Goal: Information Seeking & Learning: Learn about a topic

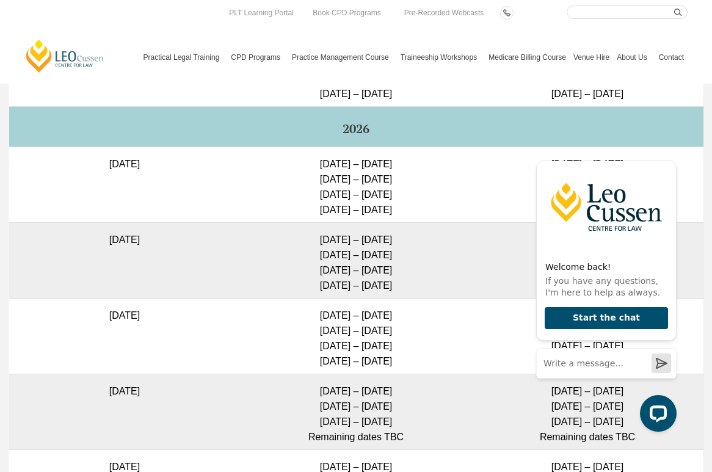
scroll to position [3148, 0]
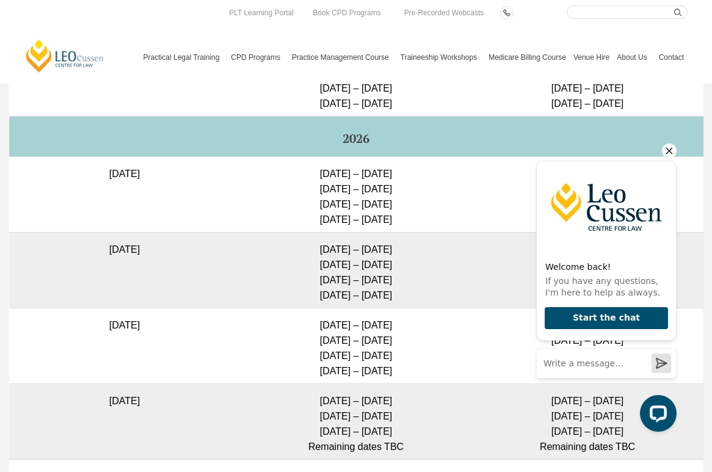
click at [664, 150] on icon "Hide greeting" at bounding box center [669, 151] width 15 height 15
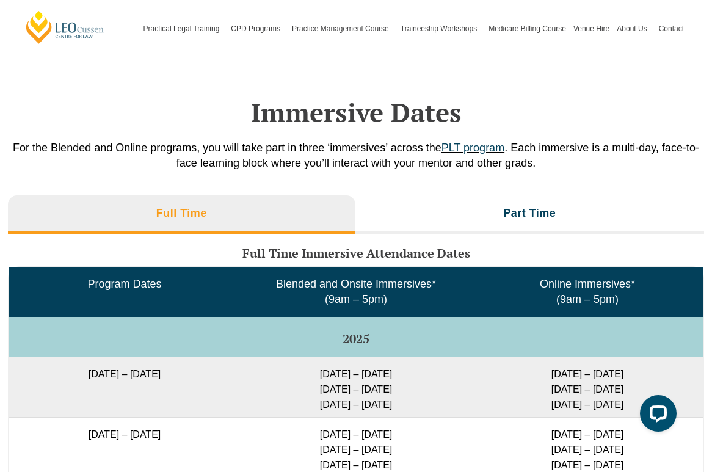
scroll to position [1618, 0]
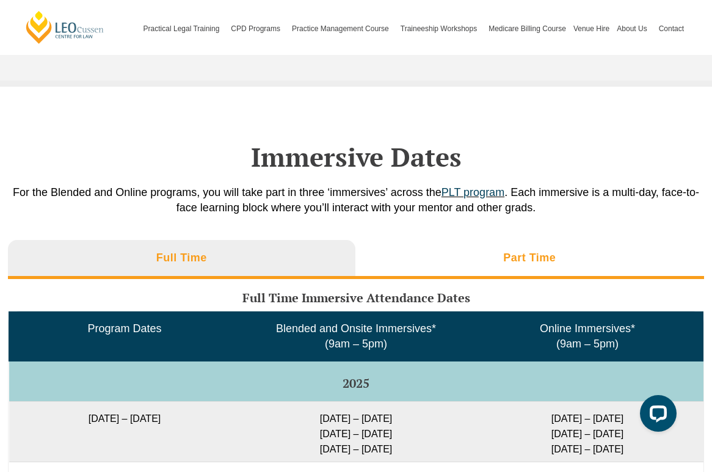
click at [498, 251] on li "Part Time" at bounding box center [529, 259] width 349 height 39
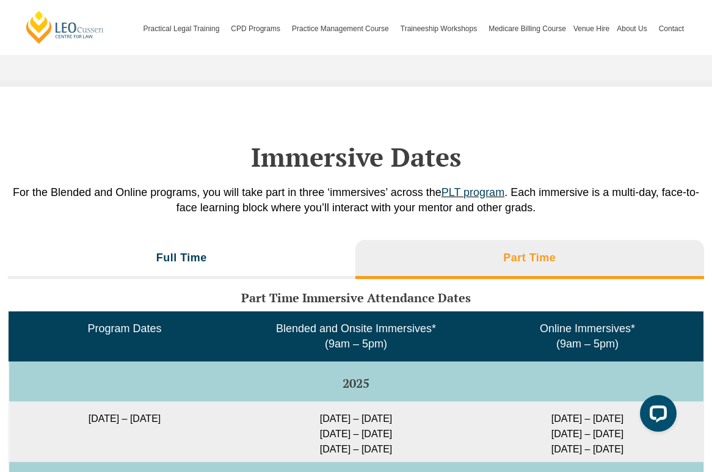
click at [500, 246] on li "Part Time" at bounding box center [529, 259] width 349 height 39
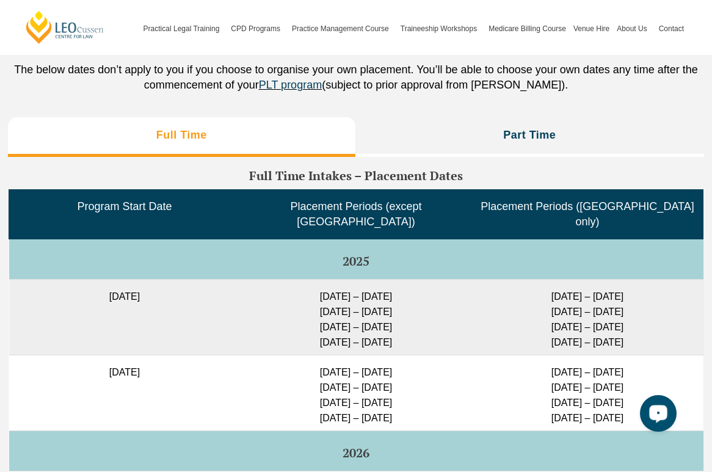
scroll to position [2629, 0]
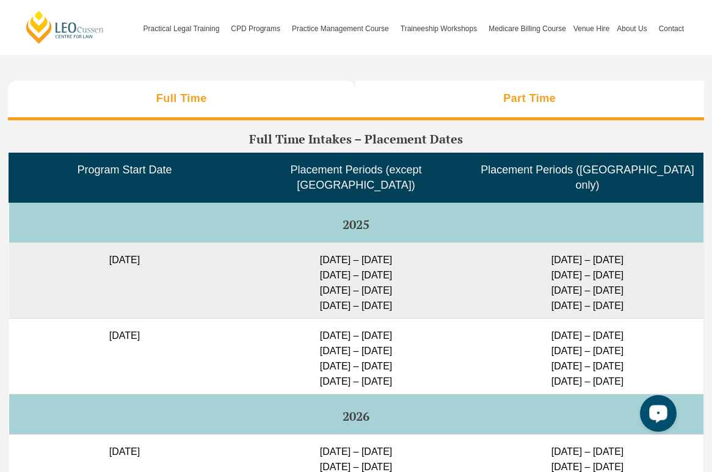
click at [564, 96] on li "Part Time" at bounding box center [529, 100] width 349 height 39
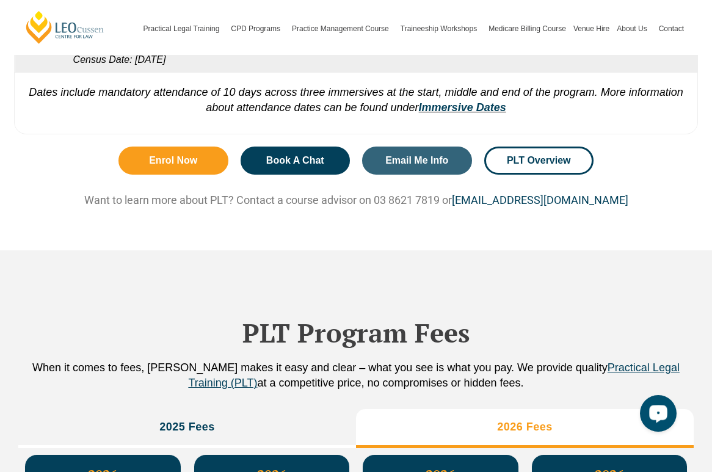
scroll to position [870, 0]
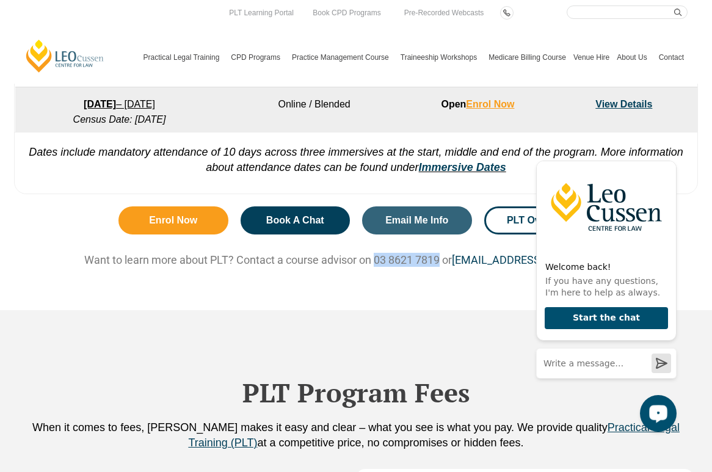
drag, startPoint x: 381, startPoint y: 260, endPoint x: 446, endPoint y: 260, distance: 64.7
click at [446, 260] on p "Want to learn more about PLT? Contact a course advisor on 03 8621 7819 or cours…" at bounding box center [356, 260] width 696 height 14
copy p "03 8621 7819"
click at [467, 283] on div "Enrol Now Book A Chat Email Me Info PLT Overview Want to learn more about PLT? …" at bounding box center [356, 254] width 696 height 109
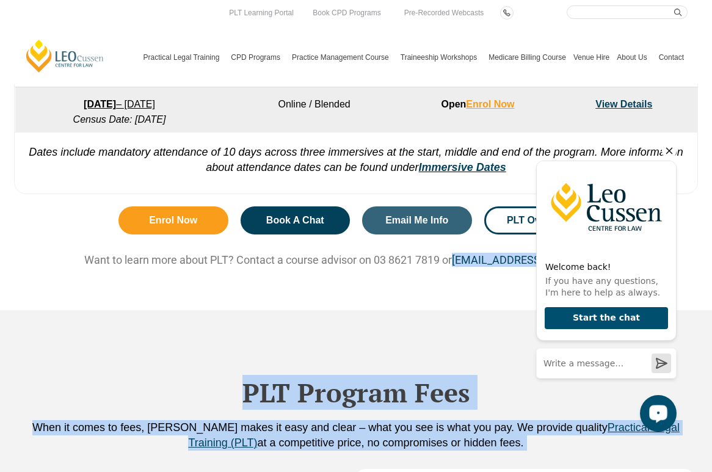
drag, startPoint x: 989, startPoint y: 399, endPoint x: 589, endPoint y: 255, distance: 424.6
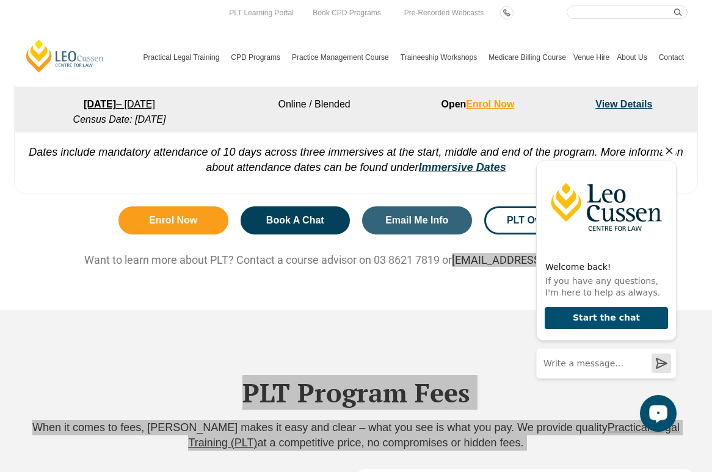
click at [670, 151] on icon "Hide greeting" at bounding box center [669, 151] width 7 height 7
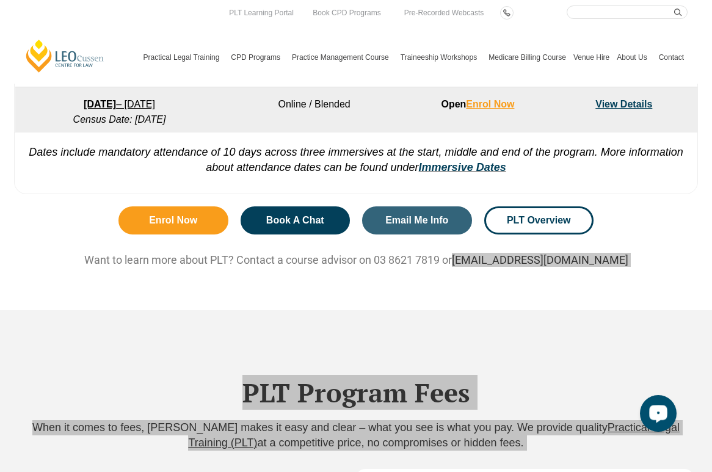
click at [625, 276] on body at bounding box center [603, 290] width 155 height 304
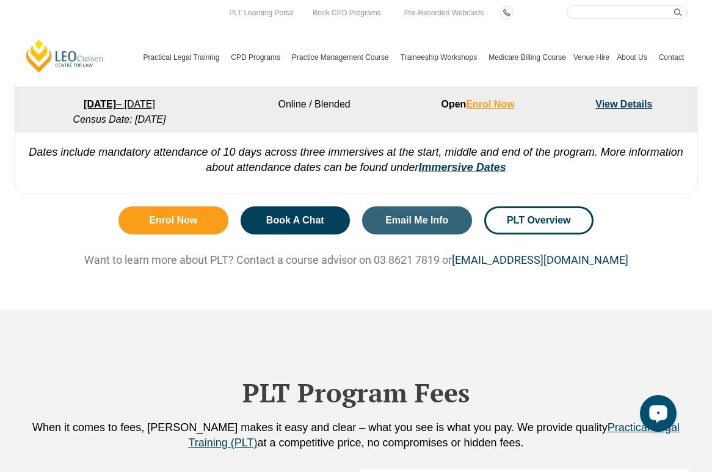
drag, startPoint x: 632, startPoint y: 266, endPoint x: 629, endPoint y: 278, distance: 12.5
click at [632, 266] on p "Want to learn more about PLT? Contact a course advisor on 03 8621 7819 or cours…" at bounding box center [356, 260] width 696 height 14
drag, startPoint x: 622, startPoint y: 260, endPoint x: 461, endPoint y: 255, distance: 161.3
click at [461, 255] on p "Want to learn more about PLT? Contact a course advisor on 03 8621 7819 or cours…" at bounding box center [356, 260] width 696 height 14
click at [583, 285] on div "Enrol Now Book A Chat Email Me Info PLT Overview Want to learn more about PLT? …" at bounding box center [356, 254] width 696 height 109
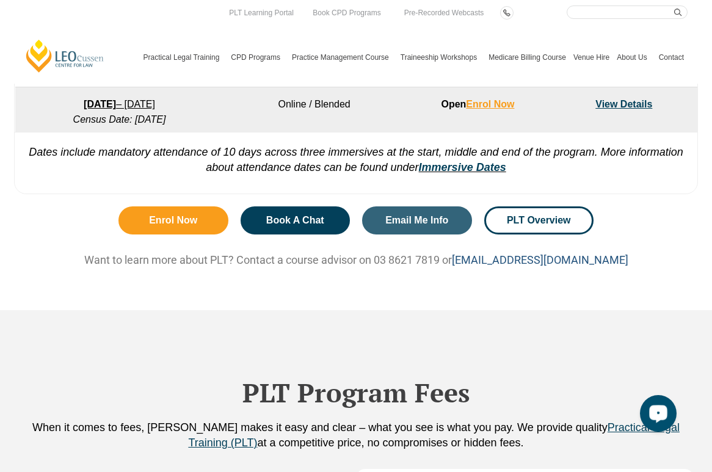
drag, startPoint x: 626, startPoint y: 262, endPoint x: 465, endPoint y: 261, distance: 161.2
click at [465, 261] on p "Want to learn more about PLT? Contact a course advisor on 03 8621 7819 or cours…" at bounding box center [356, 260] width 696 height 14
copy link "courseadvice@leocussen.edu.au"
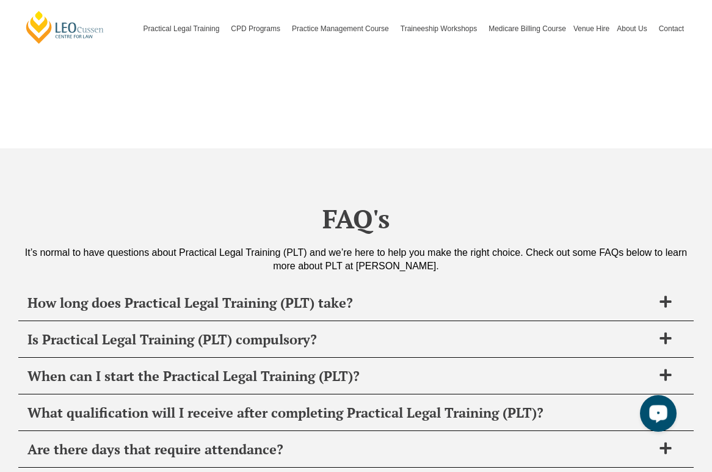
scroll to position [3802, 0]
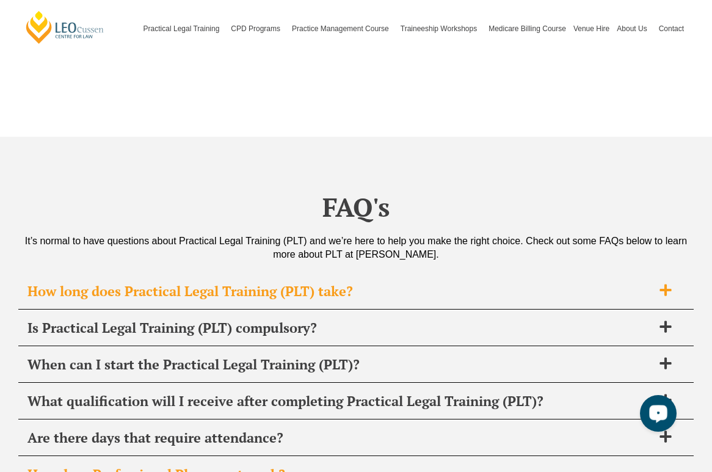
click at [213, 283] on span "How long does Practical Legal Training (PLT) take?" at bounding box center [339, 291] width 625 height 17
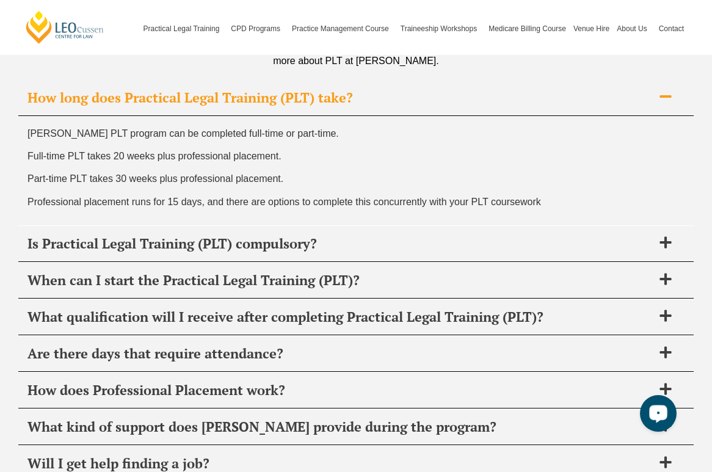
scroll to position [3996, 0]
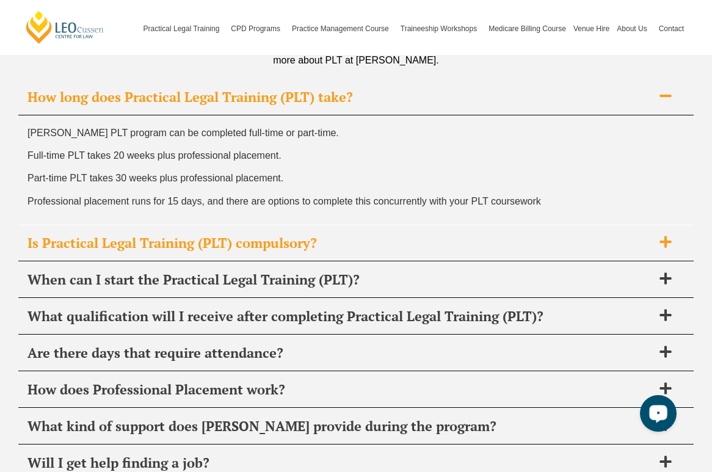
click at [310, 235] on span "Is Practical Legal Training (PLT) compulsory?" at bounding box center [339, 243] width 625 height 17
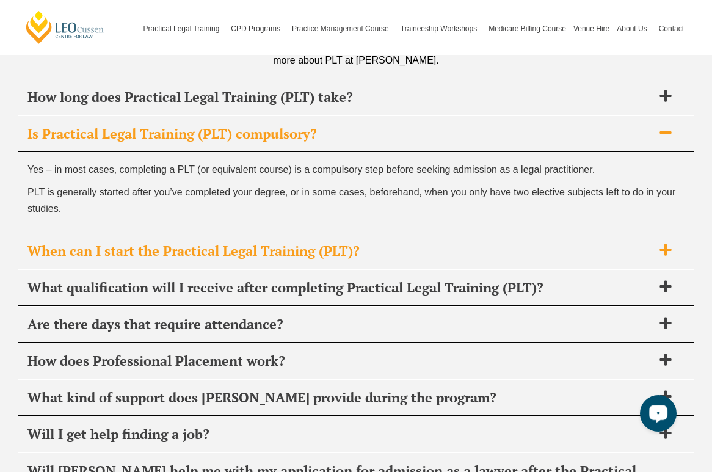
click at [259, 242] on span "When can I start the Practical Legal Training (PLT)?" at bounding box center [339, 250] width 625 height 17
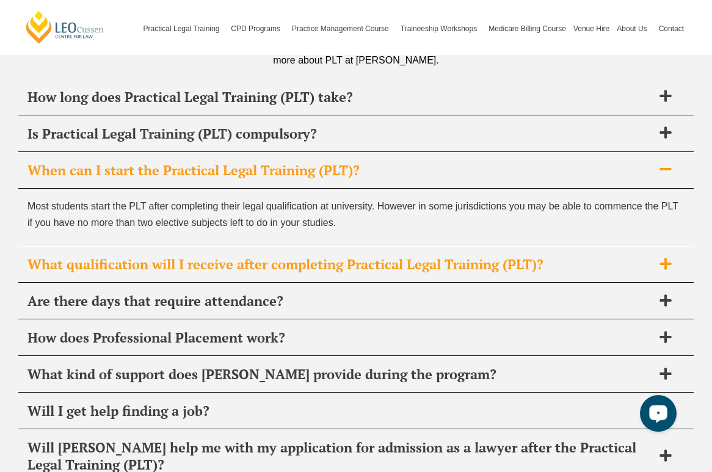
click at [205, 256] on span "What qualification will I receive after completing Practical Legal Training (PL…" at bounding box center [339, 264] width 625 height 17
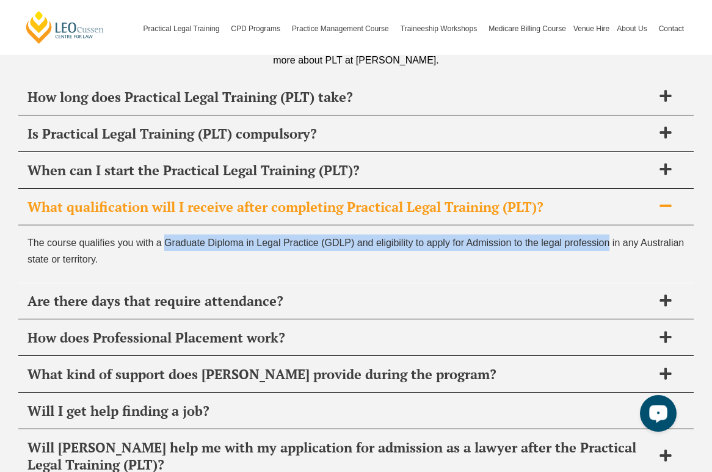
drag, startPoint x: 166, startPoint y: 213, endPoint x: 612, endPoint y: 218, distance: 445.9
click at [612, 235] on p "The course qualifies you with a Graduate Diploma in Legal Practice (GDLP) and e…" at bounding box center [355, 251] width 657 height 33
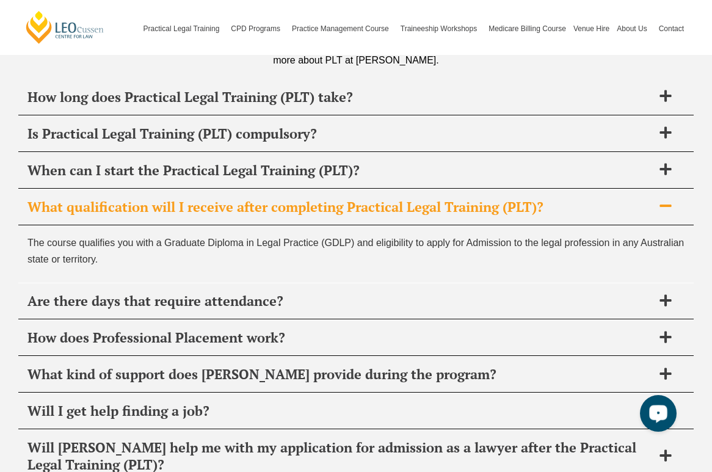
click at [271, 225] on div "The course qualifies you with a Graduate Diploma in Legal Practice (GDLP) and e…" at bounding box center [355, 253] width 675 height 57
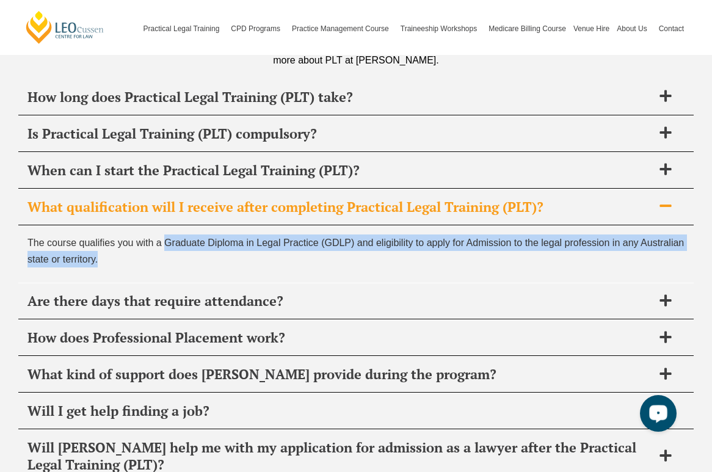
drag, startPoint x: 166, startPoint y: 213, endPoint x: 170, endPoint y: 236, distance: 23.0
click at [169, 236] on p "The course qualifies you with a Graduate Diploma in Legal Practice (GDLP) and e…" at bounding box center [355, 251] width 657 height 33
copy p "Graduate Diploma in Legal Practice (GDLP) and eligibility to apply for Admissio…"
click at [206, 293] on span "Are there days that require attendance?" at bounding box center [339, 301] width 625 height 17
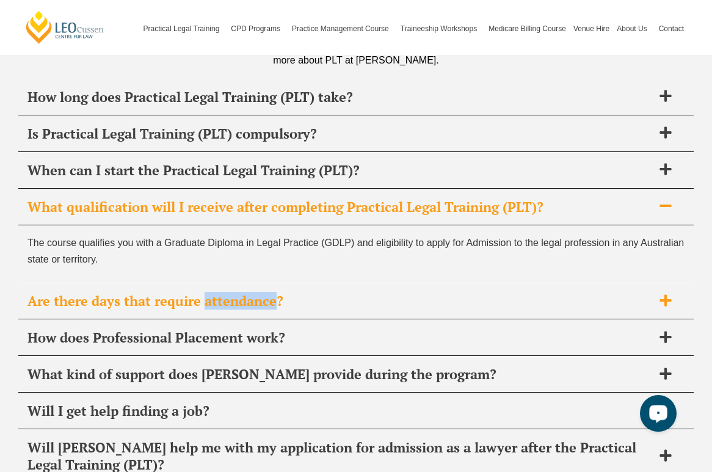
click at [206, 293] on span "Are there days that require attendance?" at bounding box center [339, 301] width 625 height 17
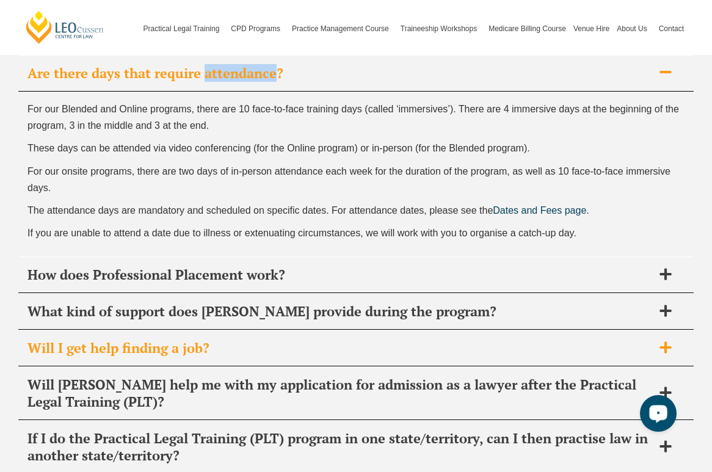
scroll to position [4164, 0]
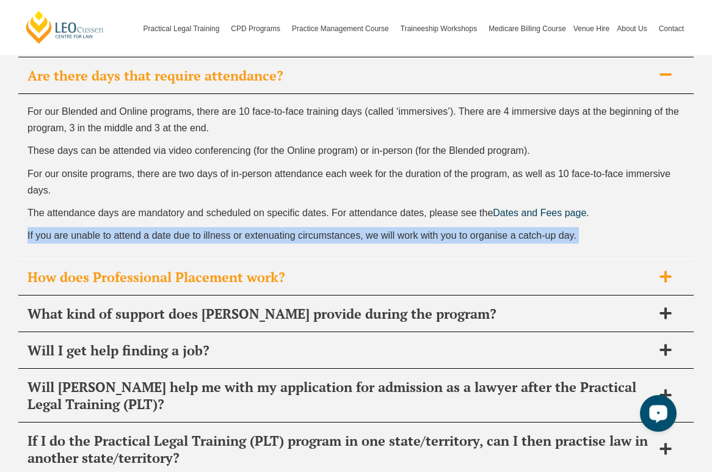
drag, startPoint x: 26, startPoint y: 207, endPoint x: 402, endPoint y: 242, distance: 377.8
click at [435, 235] on div "How long does Practical Legal Training (PLT) take? Leo Cussen’s PLT program can…" at bounding box center [355, 330] width 675 height 839
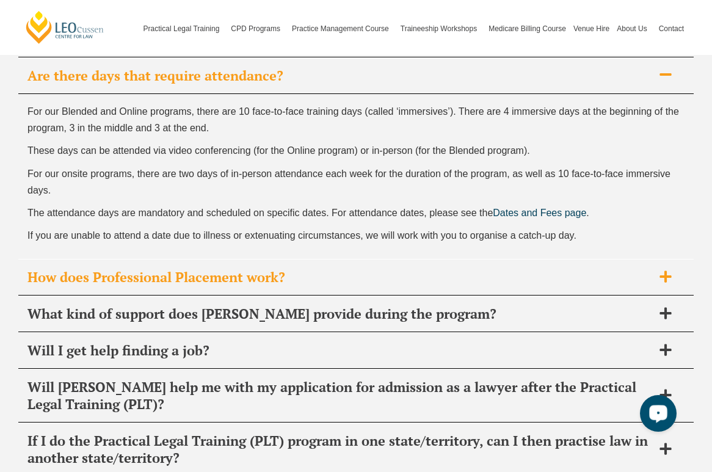
click at [232, 269] on span "How does Professional Placement work?" at bounding box center [339, 277] width 625 height 17
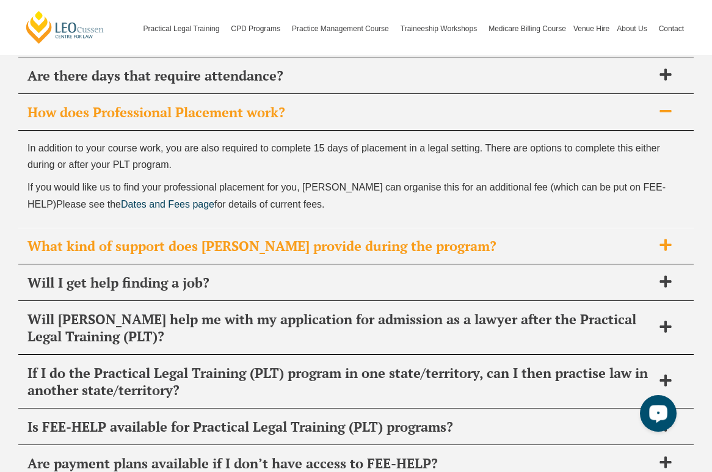
click at [184, 238] on span "What kind of support does Leo Cussen provide during the program?" at bounding box center [339, 246] width 625 height 17
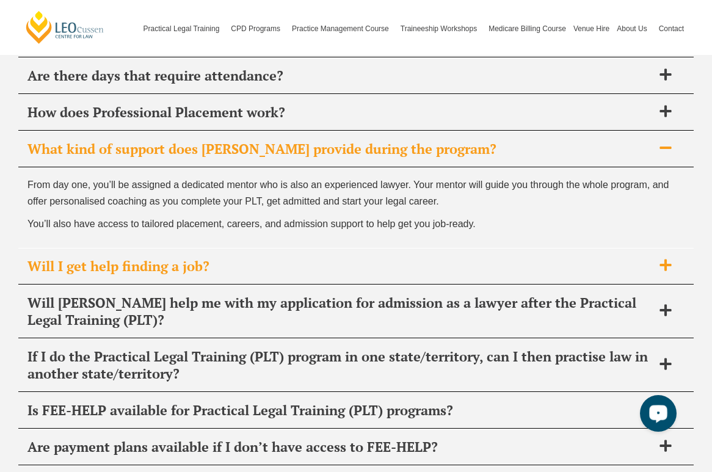
click at [162, 258] on span "Will I get help finding a job?" at bounding box center [339, 266] width 625 height 17
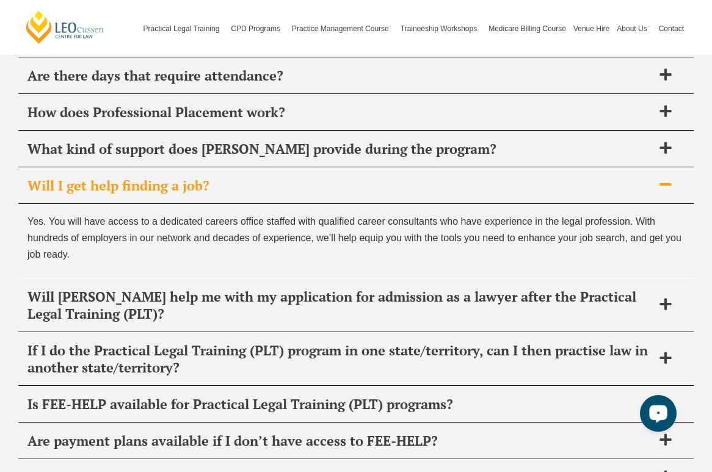
click at [106, 216] on span "Yes. You will have access to a dedicated careers office staffed with qualified …" at bounding box center [354, 237] width 654 height 43
drag, startPoint x: 109, startPoint y: 194, endPoint x: 262, endPoint y: 194, distance: 153.3
click at [262, 216] on span "Yes. You will have access to a dedicated careers office staffed with qualified …" at bounding box center [354, 237] width 654 height 43
copy span "access to a dedicated careers office"
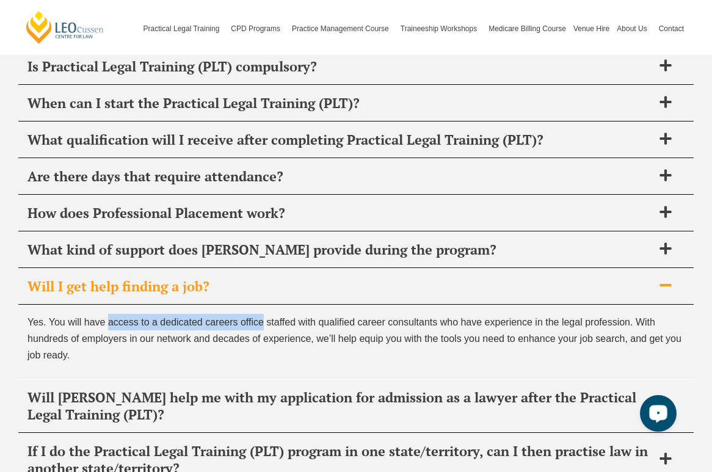
scroll to position [4100, 0]
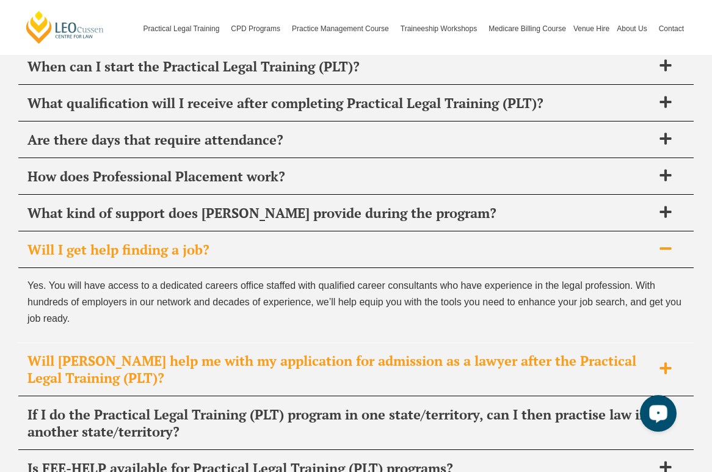
click at [252, 352] on span "Will Leo Cussen help me with my application for admission as a lawyer after the…" at bounding box center [339, 369] width 625 height 34
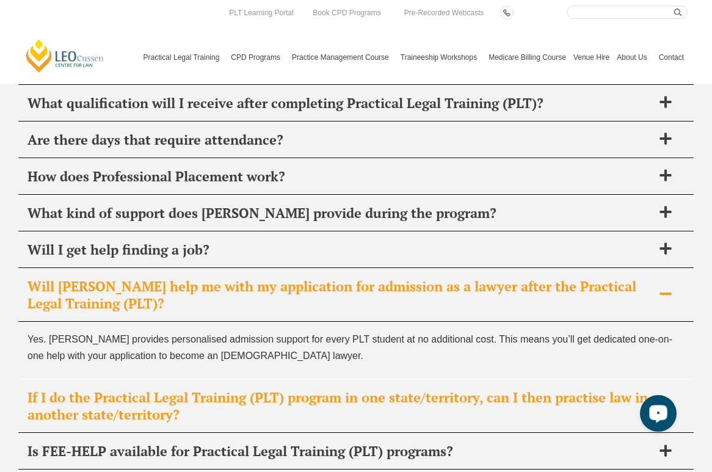
click at [261, 389] on span "If I do the Practical Legal Training (PLT) program in one state/territory, can …" at bounding box center [339, 406] width 625 height 34
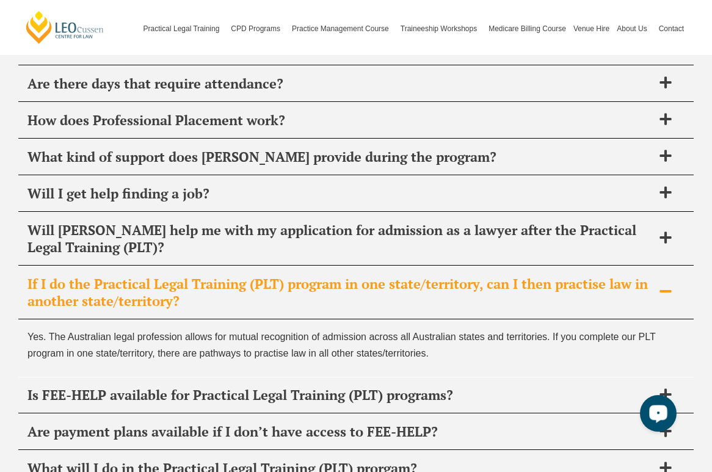
scroll to position [4164, 0]
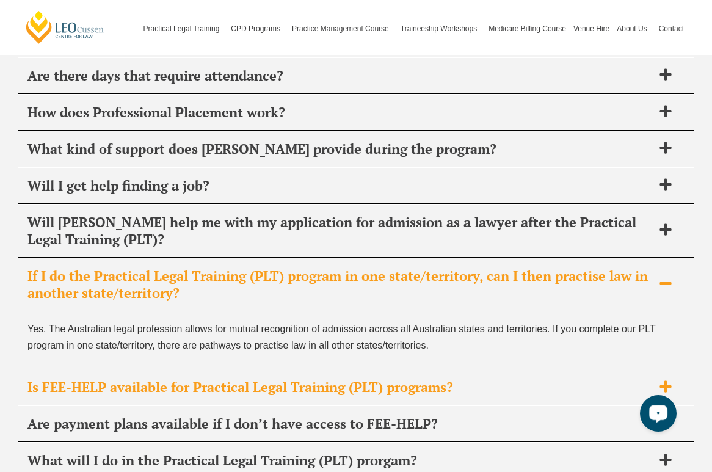
click at [208, 379] on span "Is FEE-HELP available for Practical Legal Training (PLT) programs?" at bounding box center [339, 387] width 625 height 17
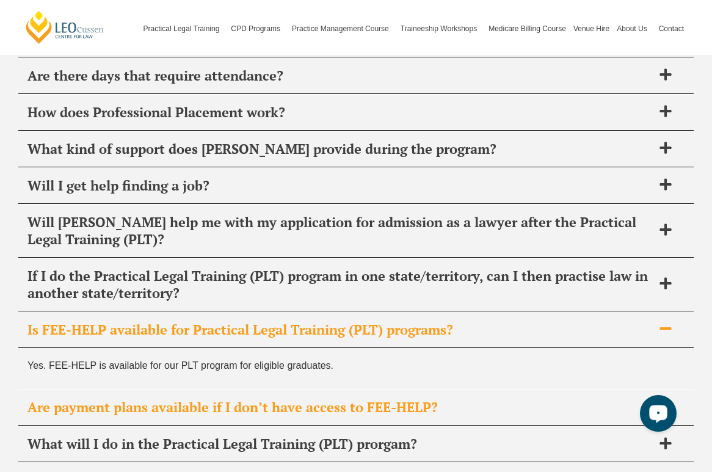
click at [208, 399] on span "Are payment plans available if I don’t have access to FEE-HELP?" at bounding box center [339, 407] width 625 height 17
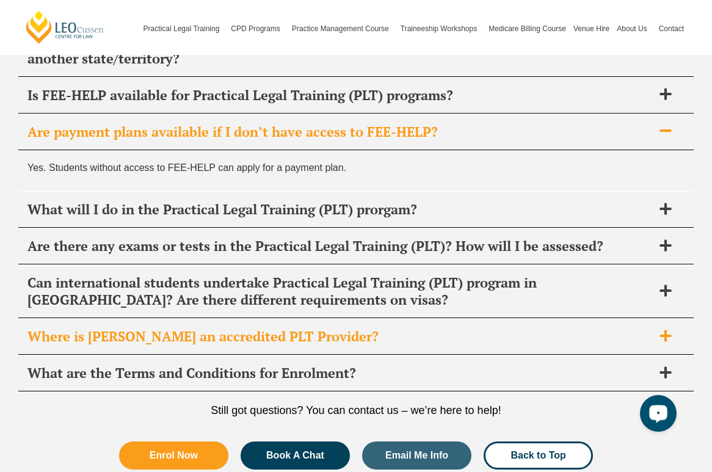
scroll to position [4389, 0]
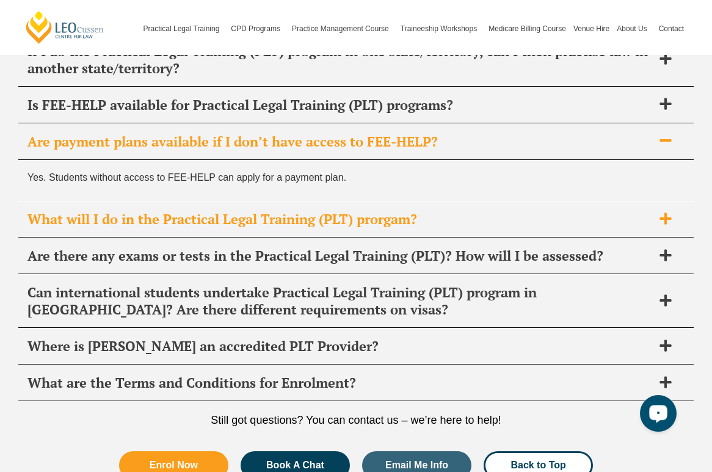
click at [229, 211] on span "What will I do in the Practical Legal Training (PLT) prorgam?" at bounding box center [339, 219] width 625 height 17
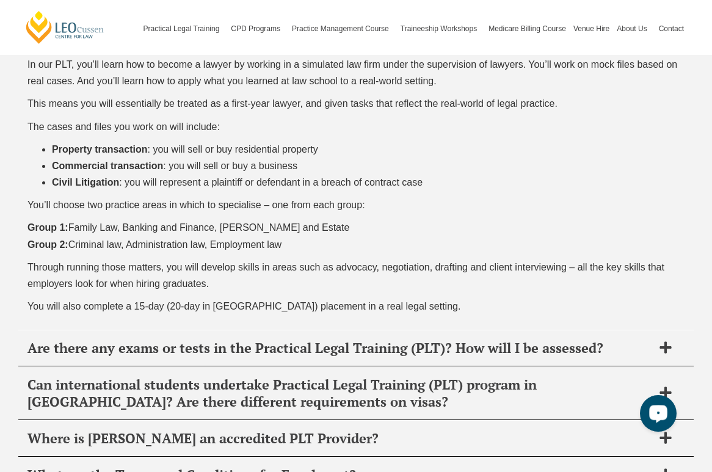
scroll to position [4636, 0]
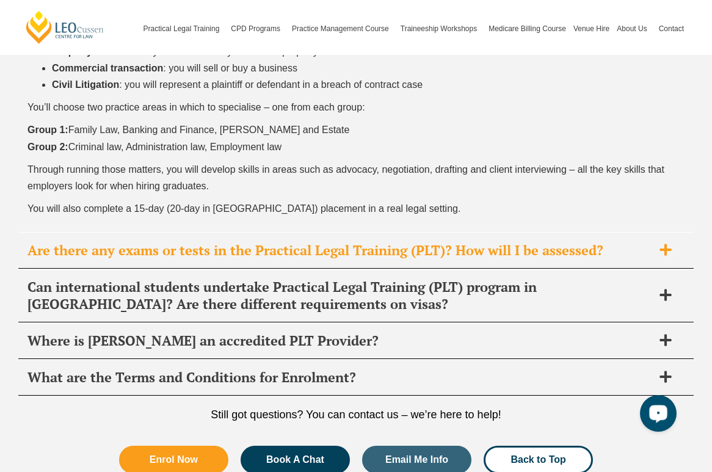
click at [299, 242] on span "Are there any exams or tests in the Practical Legal Training (PLT)? How will I …" at bounding box center [339, 250] width 625 height 17
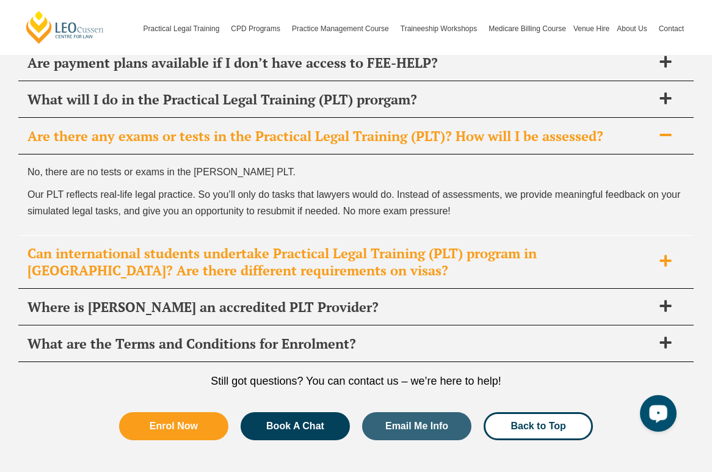
scroll to position [4466, 0]
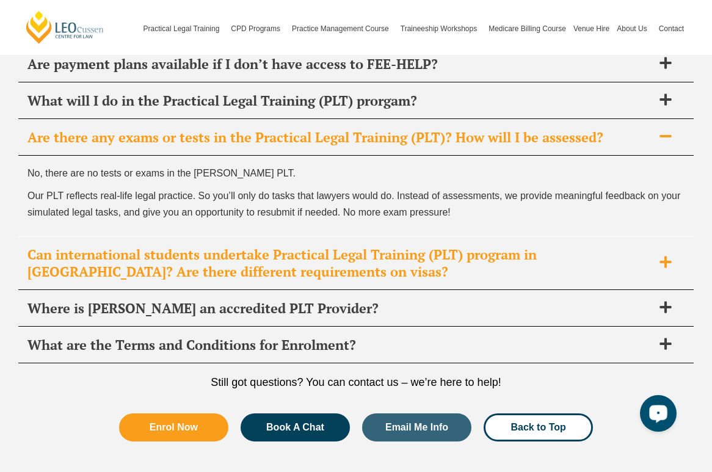
click at [291, 246] on span "Can international students undertake Practical Legal Training (PLT) program in …" at bounding box center [339, 263] width 625 height 34
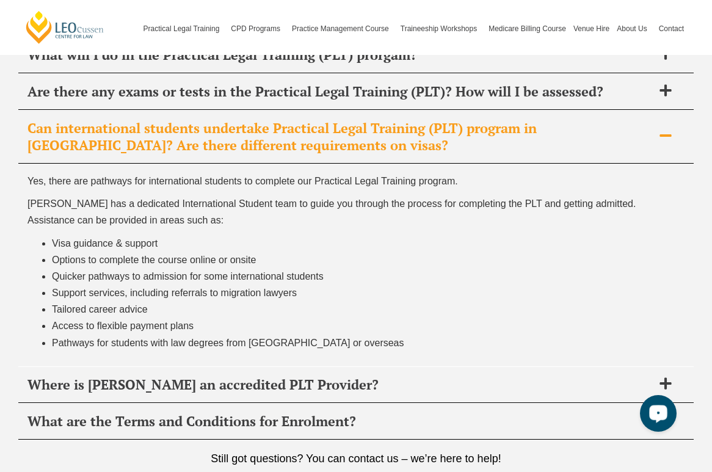
scroll to position [4542, 0]
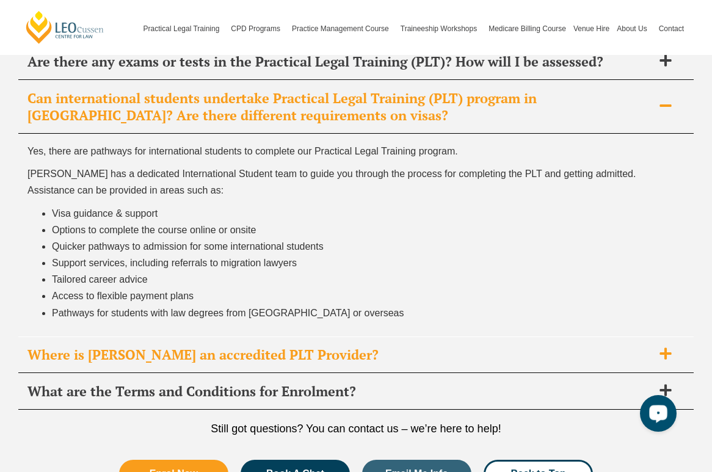
click at [253, 346] on span "Where is Leo Cussen an accredited PLT Provider?" at bounding box center [339, 354] width 625 height 17
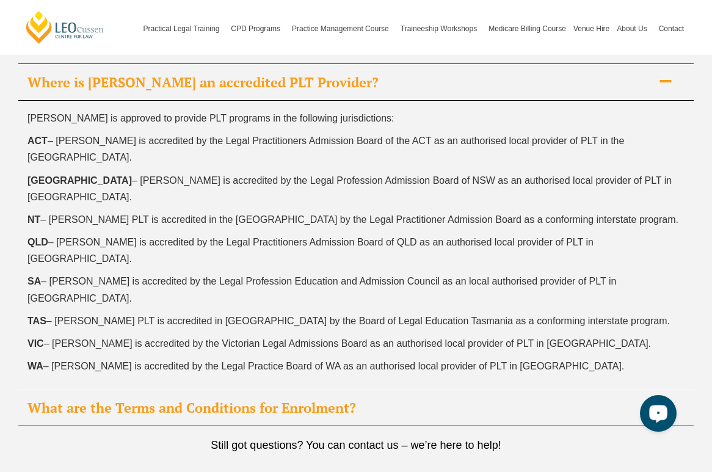
scroll to position [4614, 0]
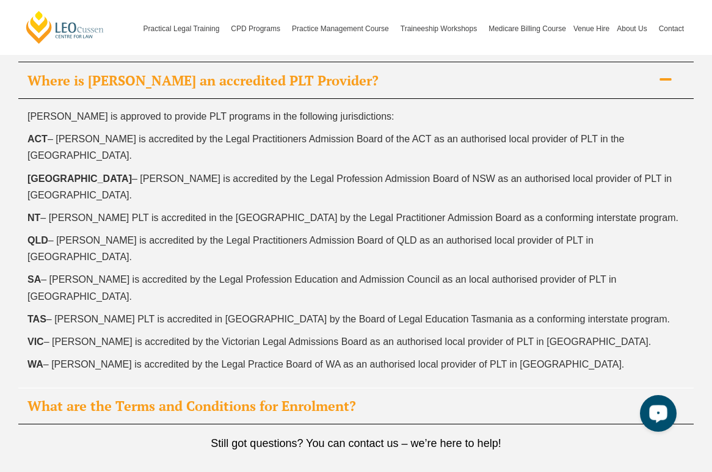
click at [153, 398] on span "What are the Terms and Conditions for Enrolment?" at bounding box center [339, 406] width 625 height 17
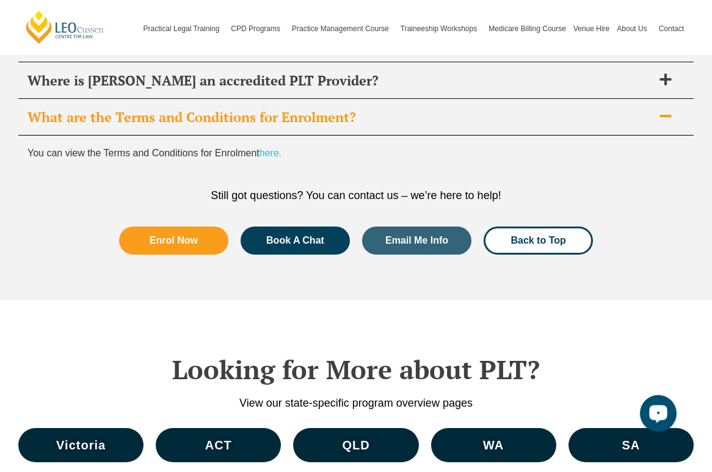
click at [278, 148] on link "here." at bounding box center [271, 153] width 22 height 10
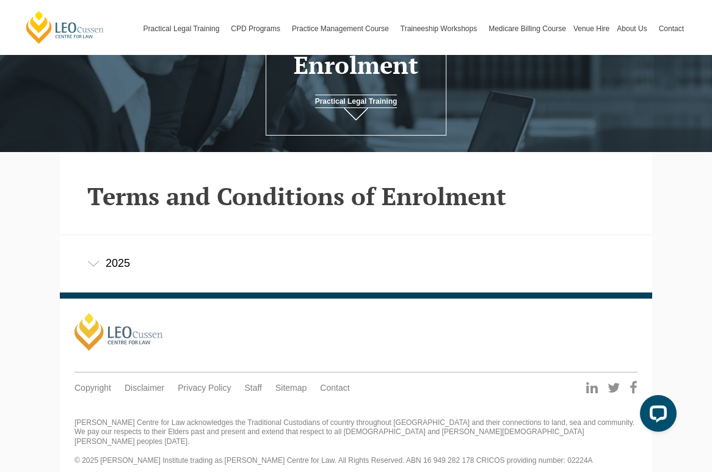
scroll to position [156, 0]
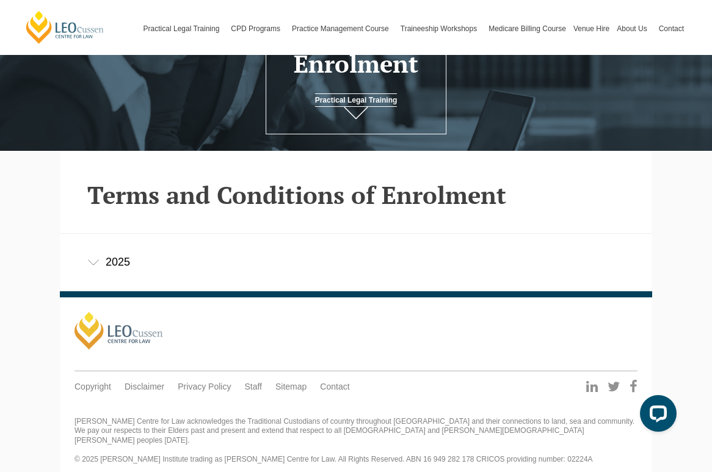
click at [90, 262] on div "2025" at bounding box center [356, 262] width 592 height 57
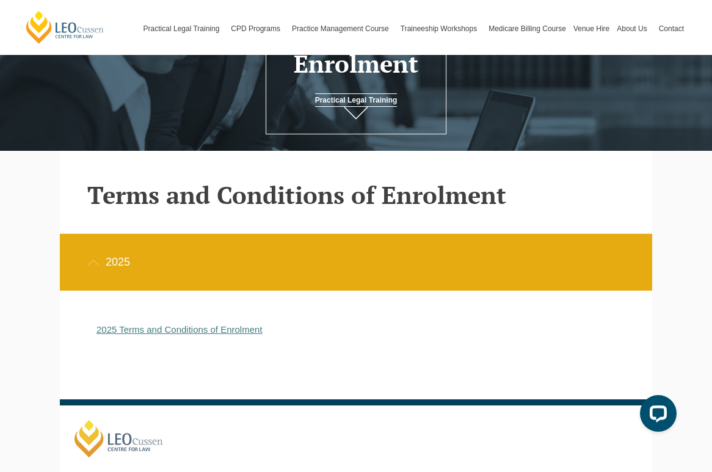
click at [178, 333] on link "2025 Terms and Conditions of Enrolment" at bounding box center [179, 329] width 166 height 10
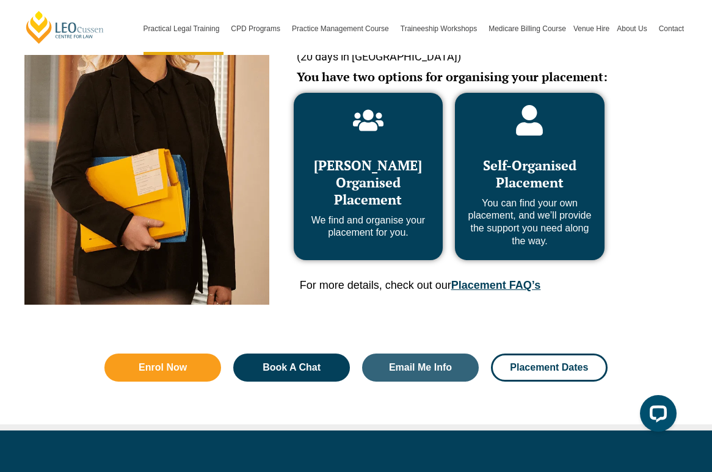
click at [534, 239] on p "You can find your own placement, and we’ll provide the support you need along t…" at bounding box center [529, 222] width 125 height 51
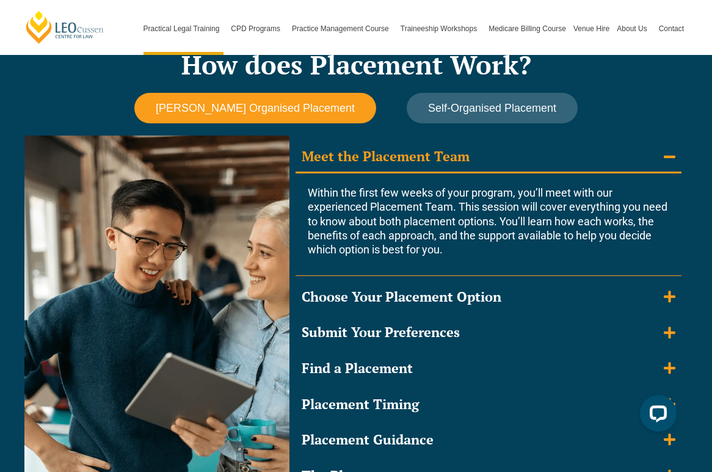
scroll to position [1093, 0]
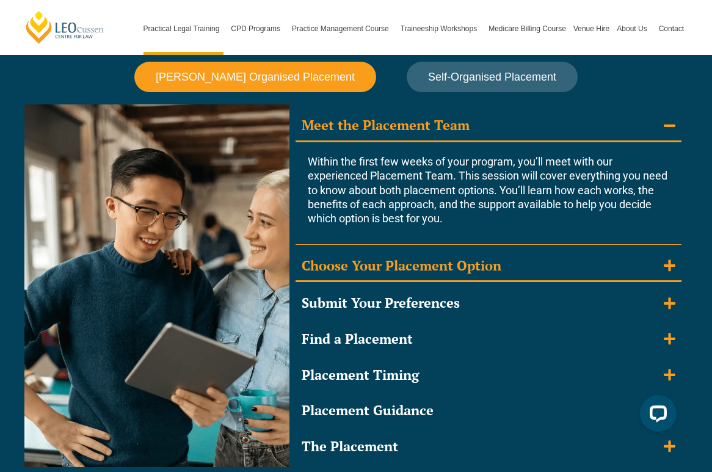
click at [476, 268] on div "Choose Your Placement Option" at bounding box center [402, 266] width 200 height 18
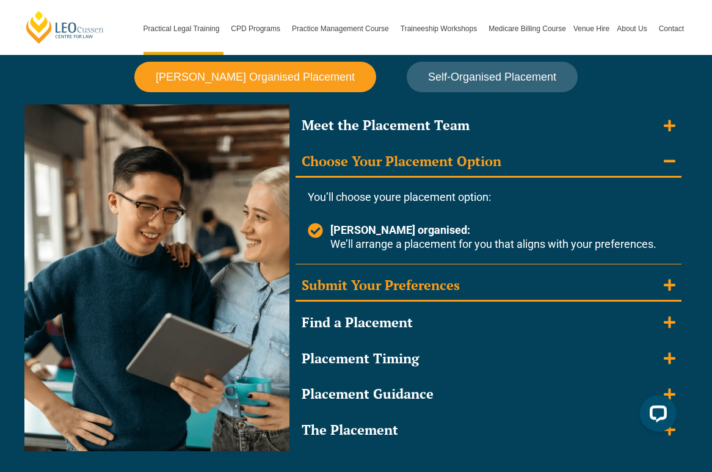
click at [452, 289] on div "Submit Your Preferences" at bounding box center [381, 286] width 158 height 18
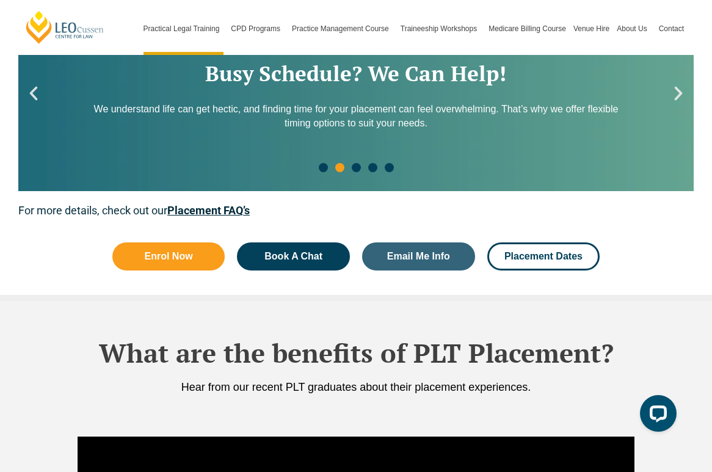
scroll to position [1981, 0]
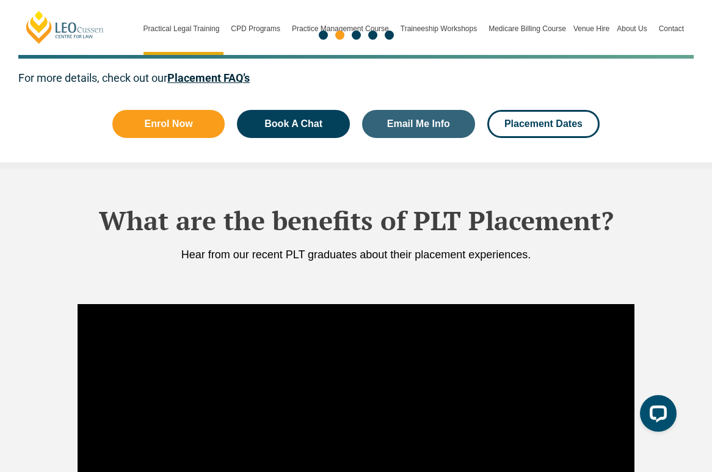
click at [229, 82] on link "Placement FAQ’s" at bounding box center [208, 77] width 82 height 13
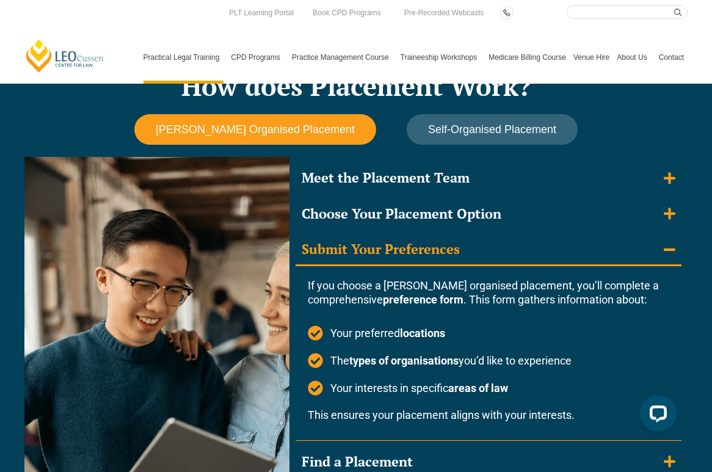
scroll to position [1040, 0]
